Goal: Information Seeking & Learning: Learn about a topic

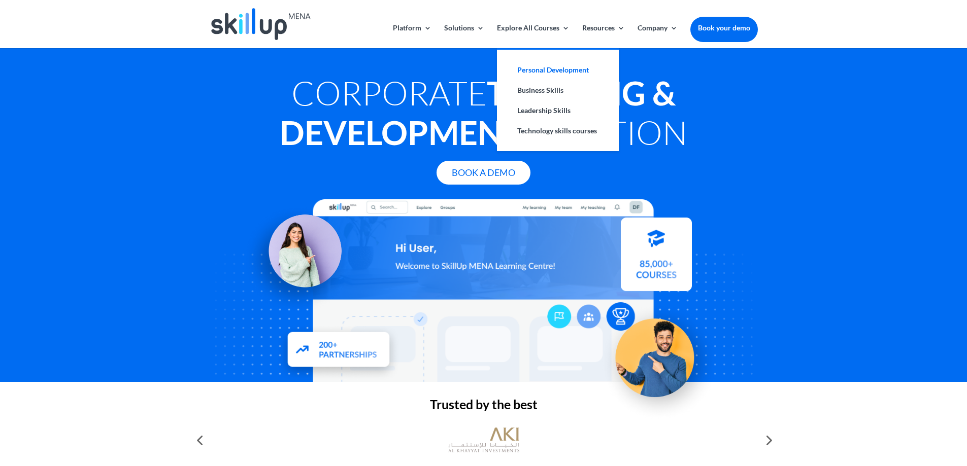
click at [548, 76] on link "Personal Development" at bounding box center [557, 70] width 101 height 20
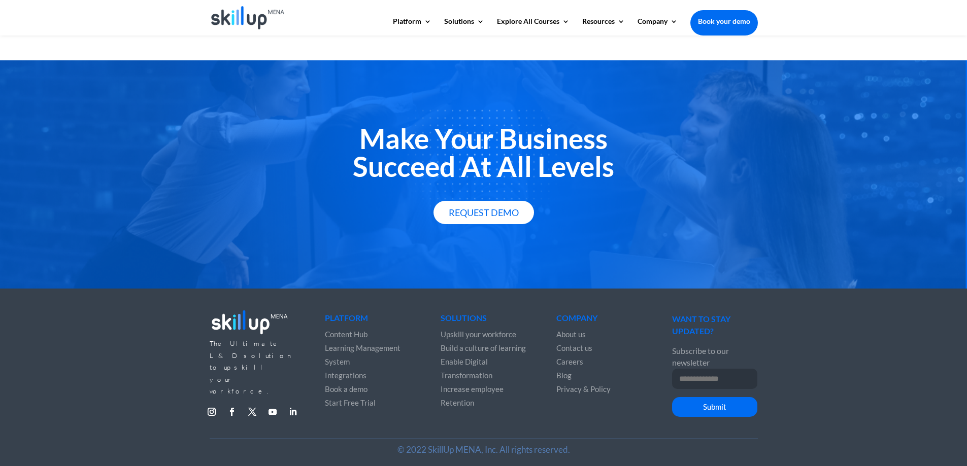
scroll to position [1313, 0]
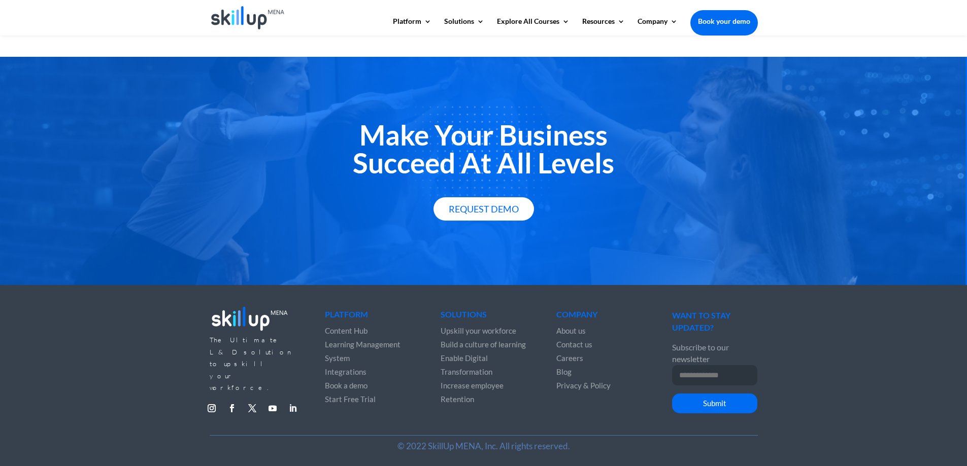
click at [290, 400] on link "Follow" at bounding box center [293, 408] width 16 height 16
click at [210, 400] on link "Follow" at bounding box center [211, 408] width 16 height 16
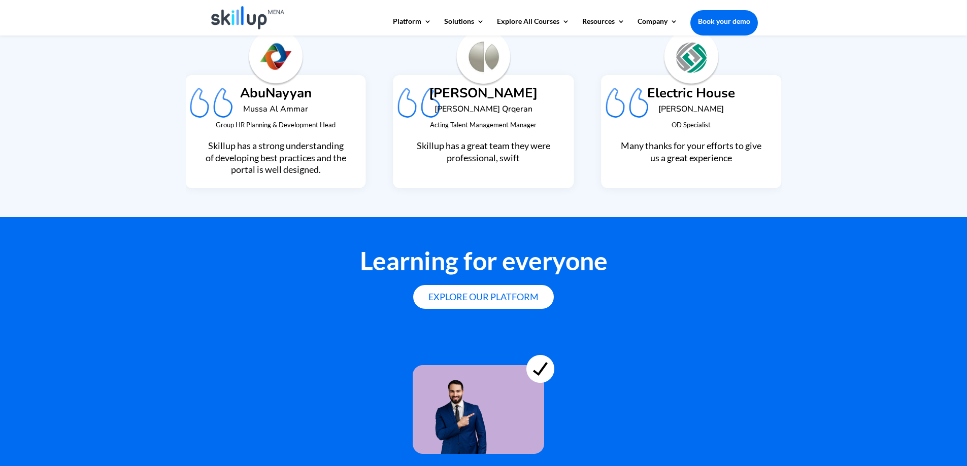
scroll to position [2347, 0]
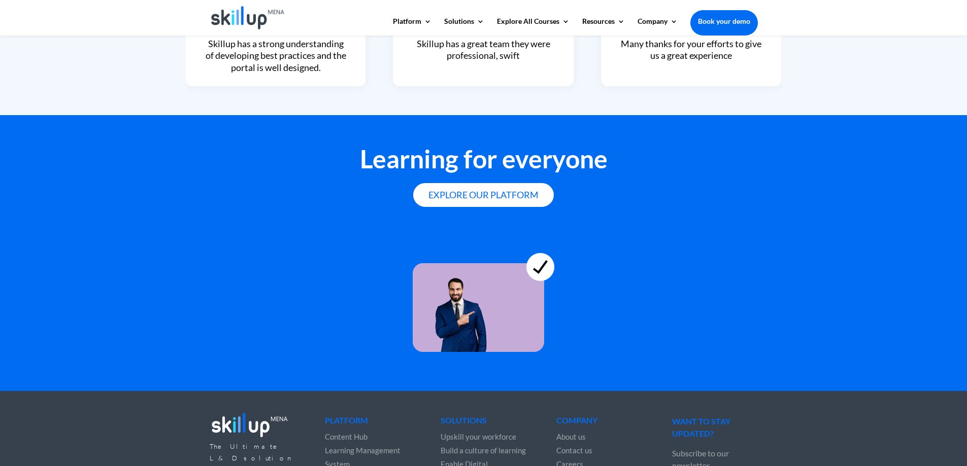
scroll to position [2753, 0]
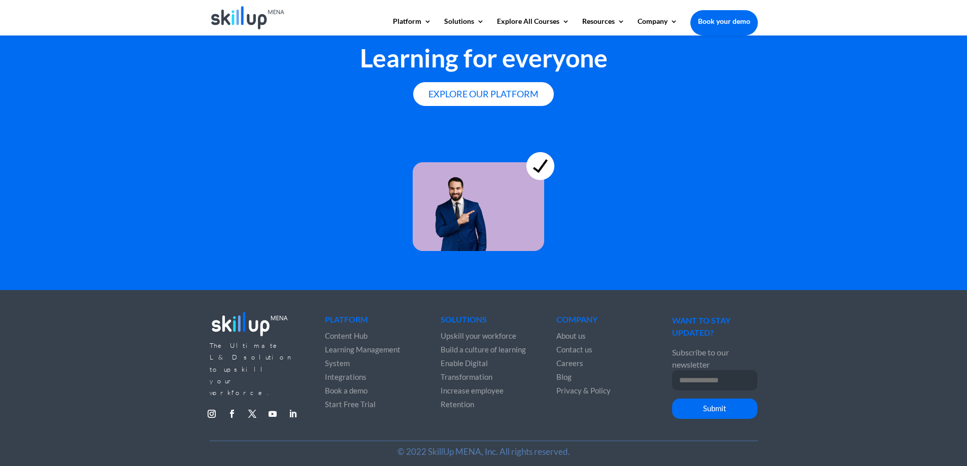
click at [294, 406] on link "Follow" at bounding box center [293, 414] width 16 height 16
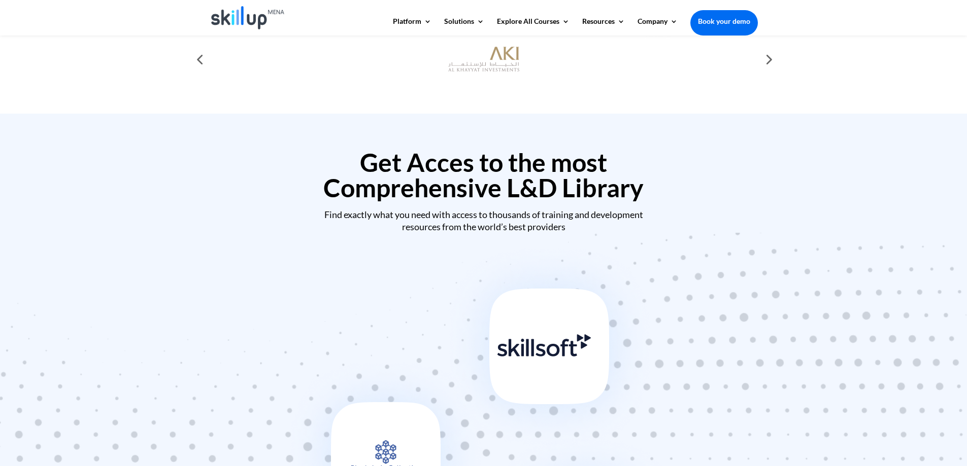
scroll to position [267, 0]
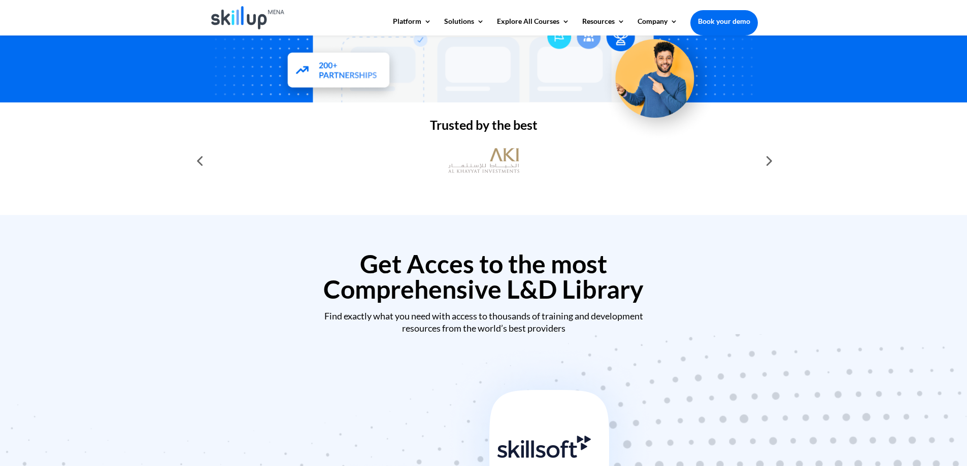
click at [247, 13] on img at bounding box center [248, 17] width 74 height 23
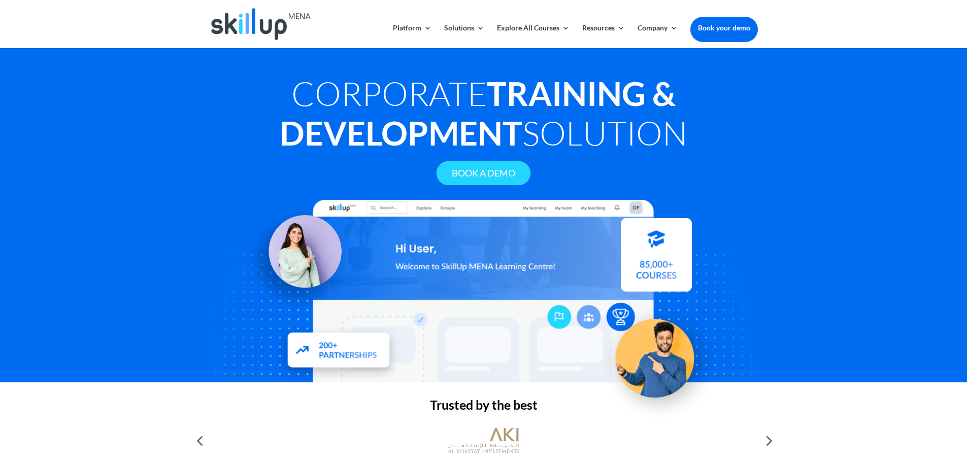
click at [492, 180] on link "Book A Demo" at bounding box center [483, 173] width 94 height 24
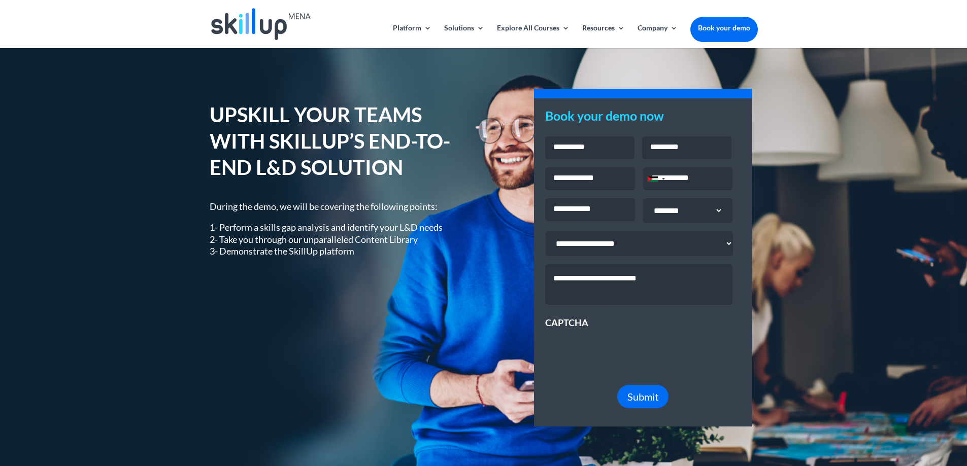
click at [237, 20] on img at bounding box center [260, 24] width 99 height 32
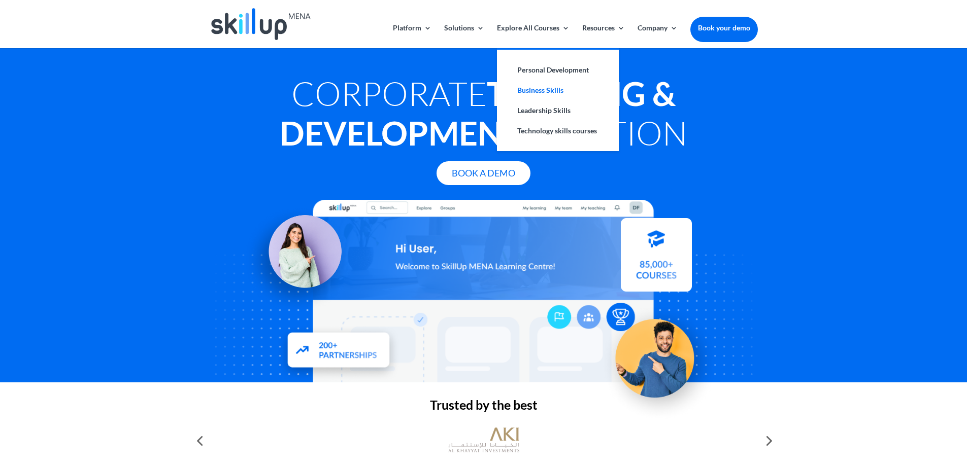
click at [529, 96] on link "Business Skills" at bounding box center [557, 90] width 101 height 20
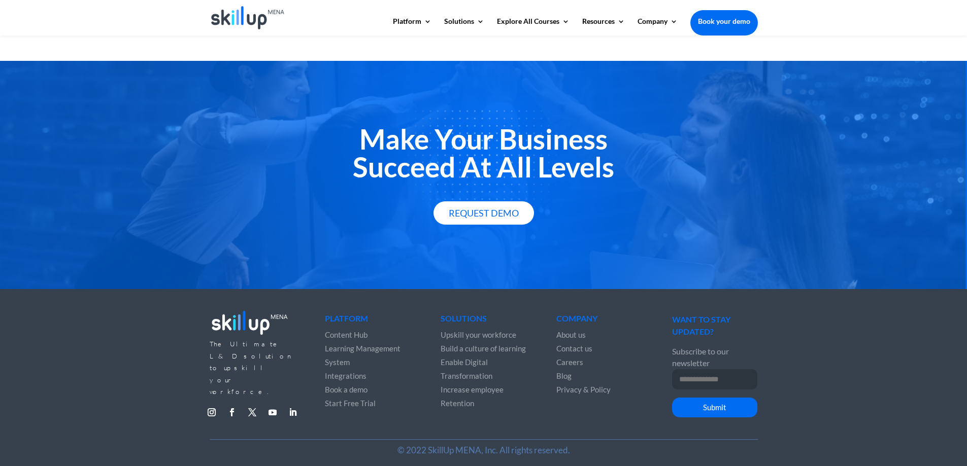
scroll to position [1314, 0]
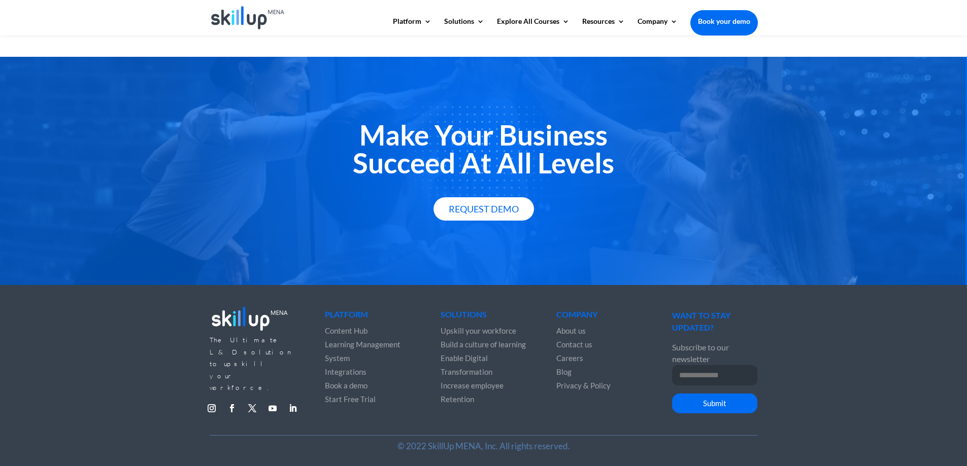
click at [241, 27] on img at bounding box center [248, 17] width 74 height 23
